Goal: Navigation & Orientation: Find specific page/section

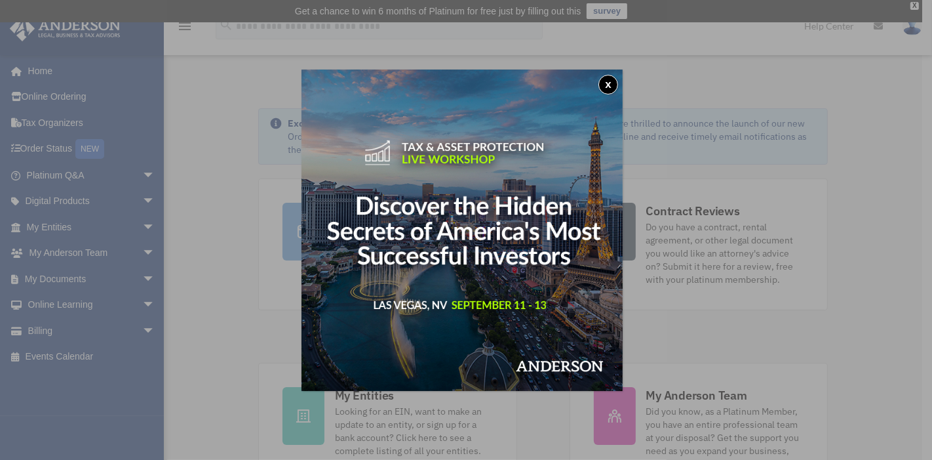
click at [614, 79] on button "x" at bounding box center [609, 85] width 20 height 20
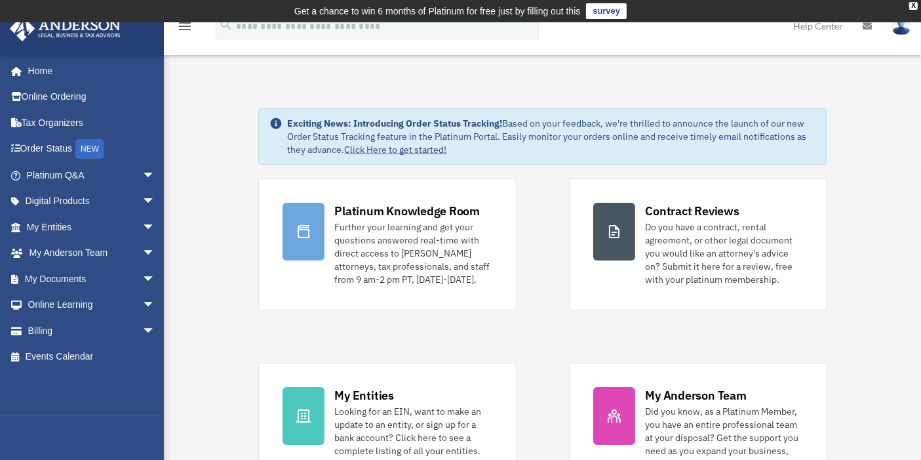
click at [897, 32] on img at bounding box center [902, 25] width 20 height 19
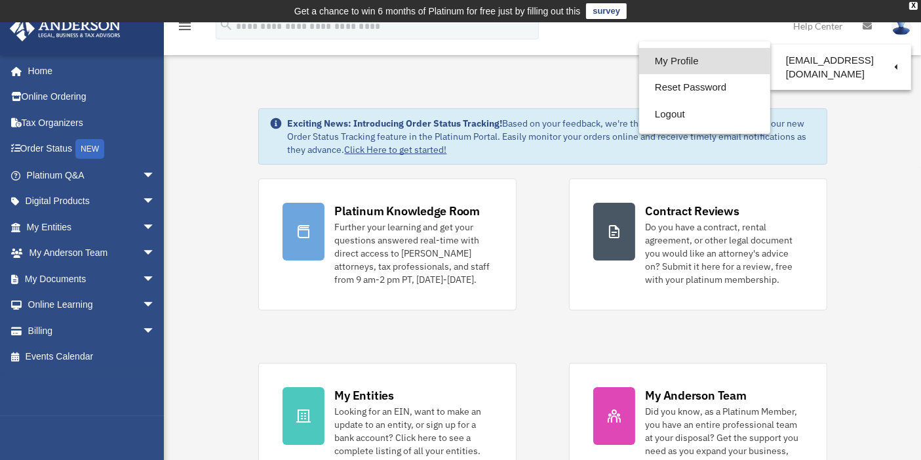
click at [687, 70] on link "My Profile" at bounding box center [704, 61] width 131 height 27
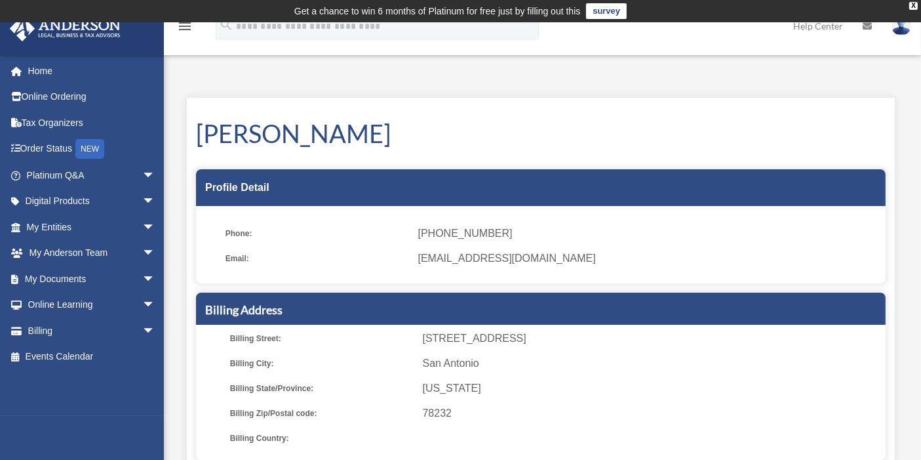
click at [437, 237] on span "[PHONE_NUMBER]" at bounding box center [647, 233] width 458 height 18
click at [453, 257] on span "[EMAIL_ADDRESS][DOMAIN_NAME]" at bounding box center [647, 258] width 458 height 18
click at [866, 29] on icon at bounding box center [867, 26] width 9 height 9
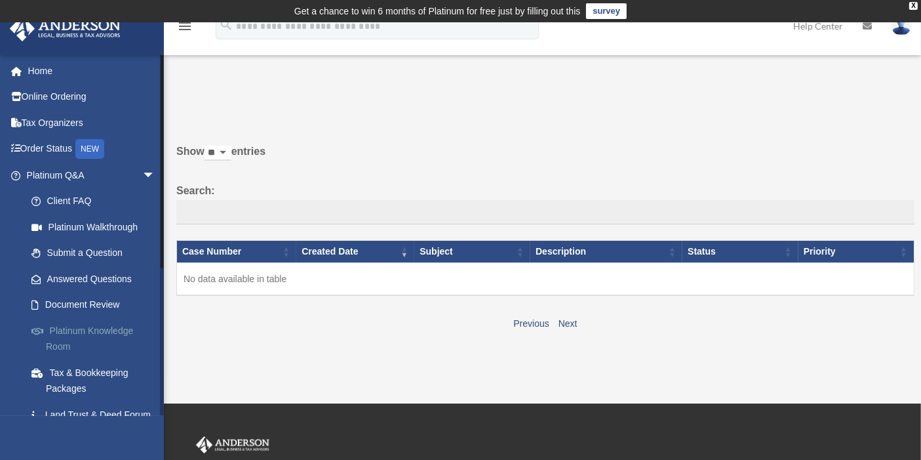
click at [83, 323] on link "Platinum Knowledge Room" at bounding box center [96, 338] width 157 height 42
click at [54, 349] on link "Platinum Knowledge Room" at bounding box center [96, 338] width 157 height 42
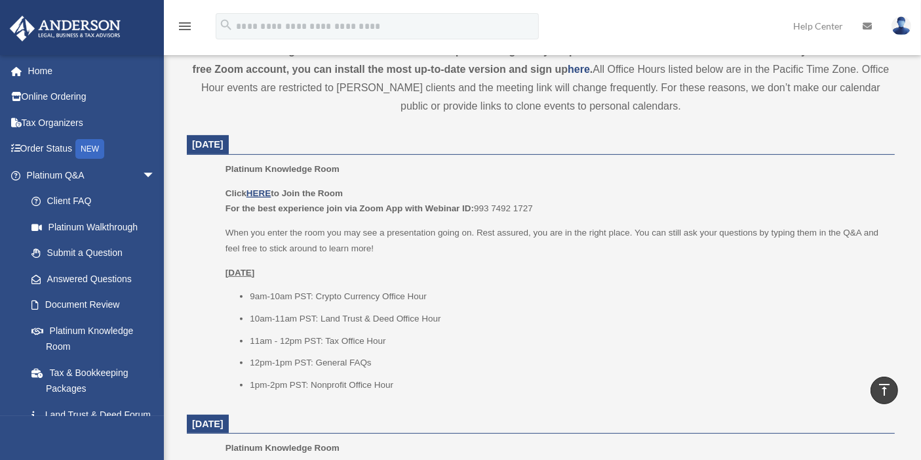
scroll to position [495, 0]
click at [264, 189] on u "HERE" at bounding box center [259, 191] width 24 height 10
